Goal: Information Seeking & Learning: Learn about a topic

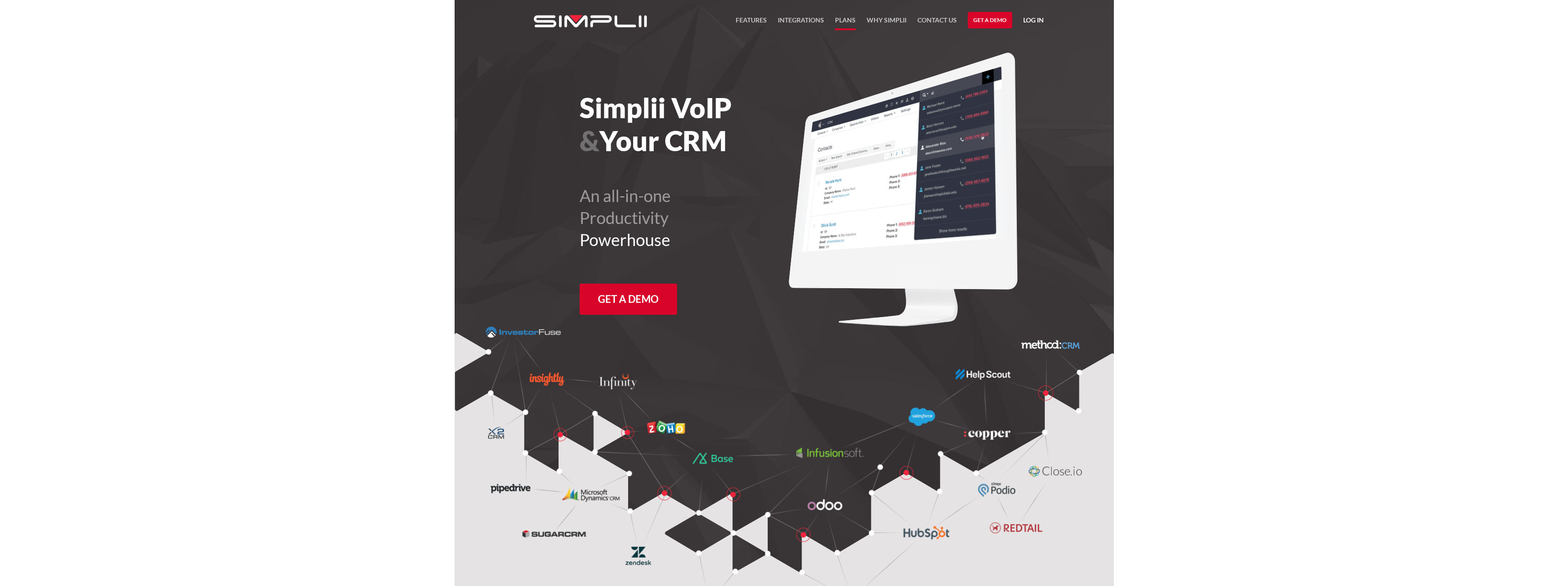
click at [841, 17] on link "Plans" at bounding box center [845, 23] width 21 height 16
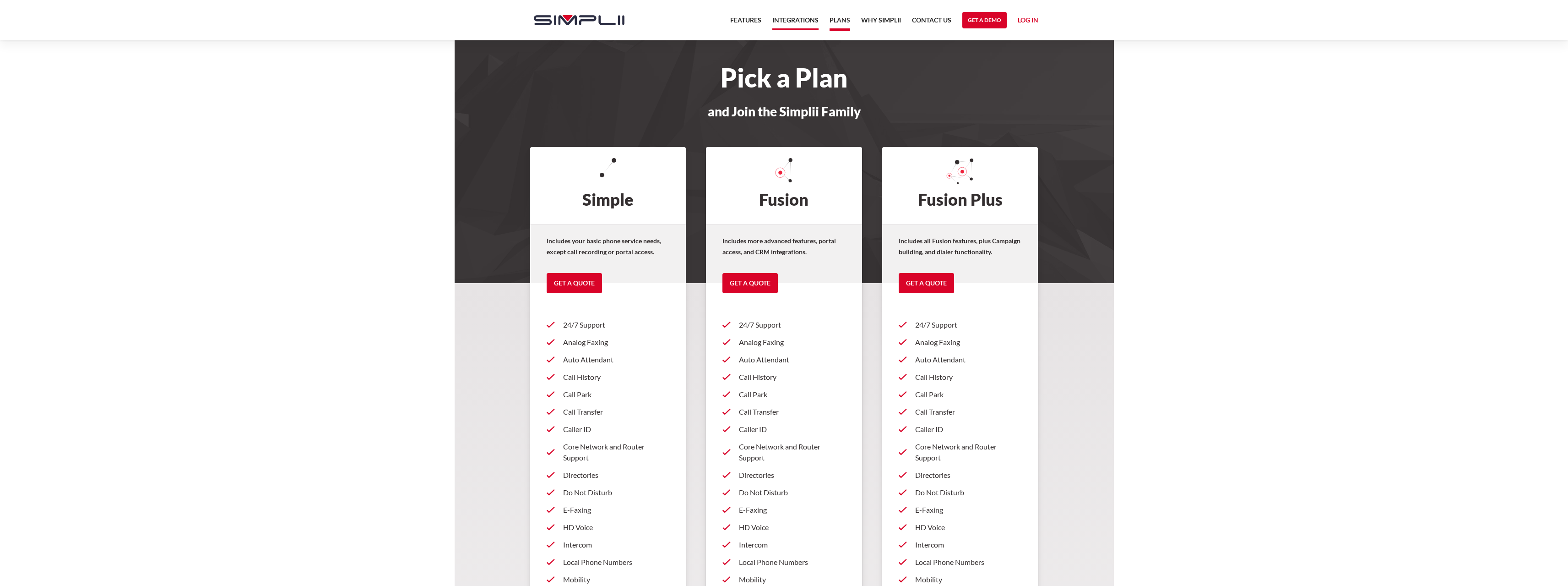
click at [791, 23] on link "Integrations" at bounding box center [796, 23] width 46 height 16
